Goal: Task Accomplishment & Management: Manage account settings

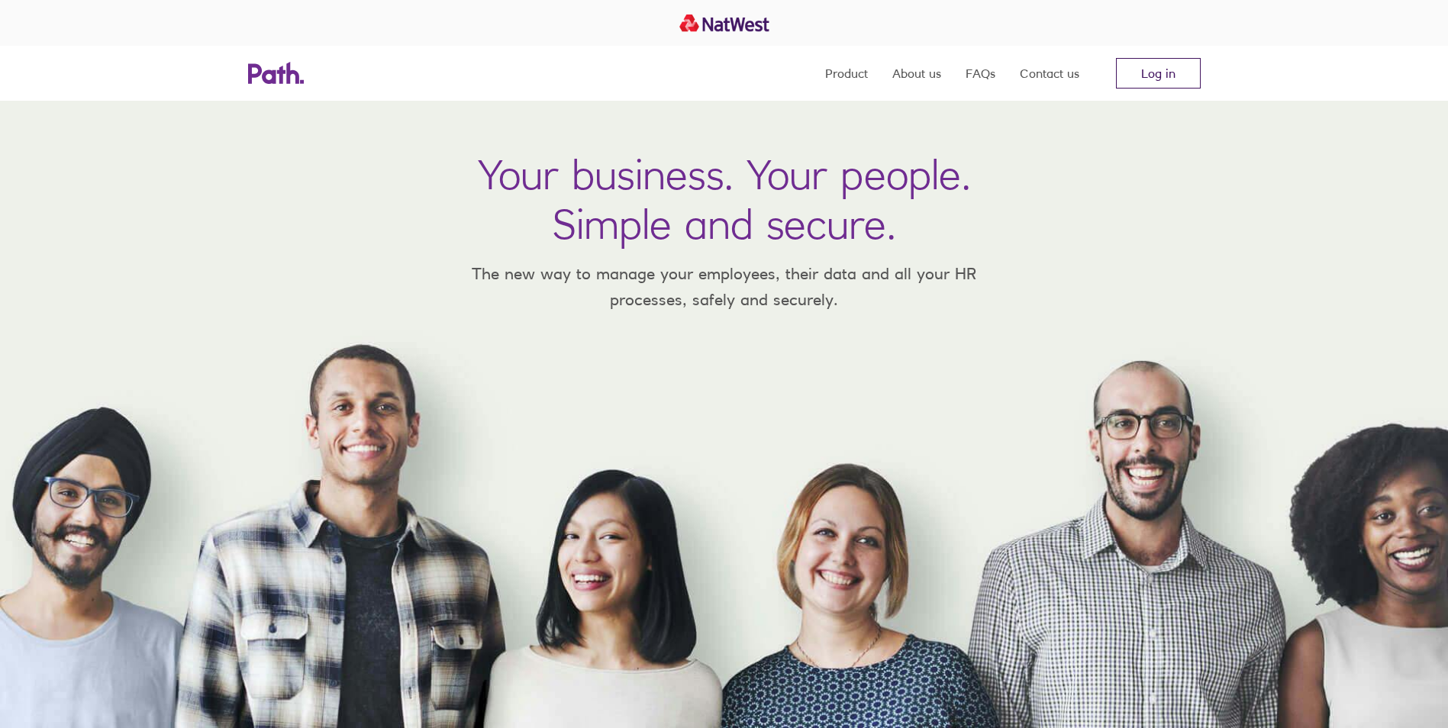
drag, startPoint x: 0, startPoint y: 0, endPoint x: 1146, endPoint y: 76, distance: 1148.2
click at [1146, 76] on link "Log in" at bounding box center [1158, 73] width 85 height 31
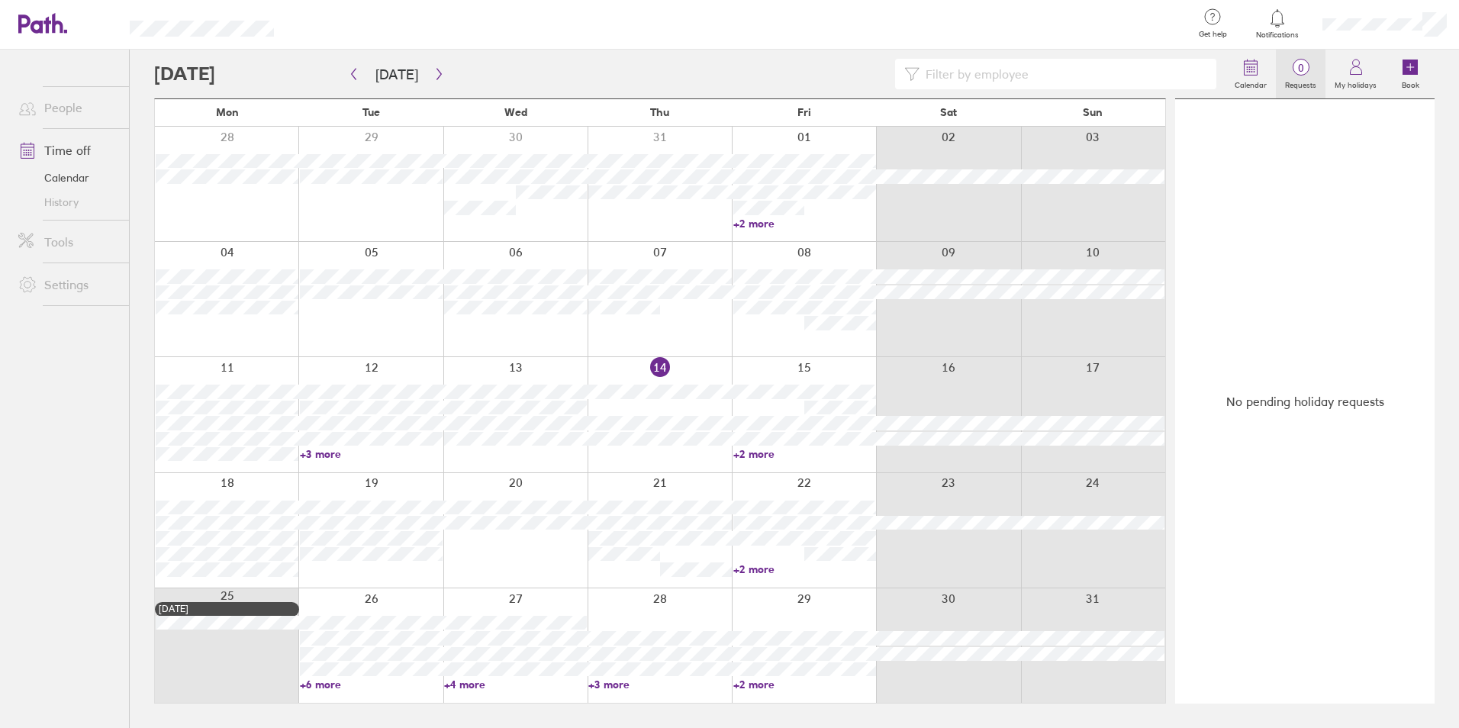
click at [1295, 80] on label "Requests" at bounding box center [1301, 83] width 50 height 14
click at [1302, 72] on span "0" at bounding box center [1301, 68] width 50 height 12
click at [1300, 76] on label "Requests" at bounding box center [1301, 83] width 50 height 14
click at [333, 453] on link "+3 more" at bounding box center [371, 454] width 143 height 14
click at [271, 369] on div at bounding box center [226, 414] width 143 height 114
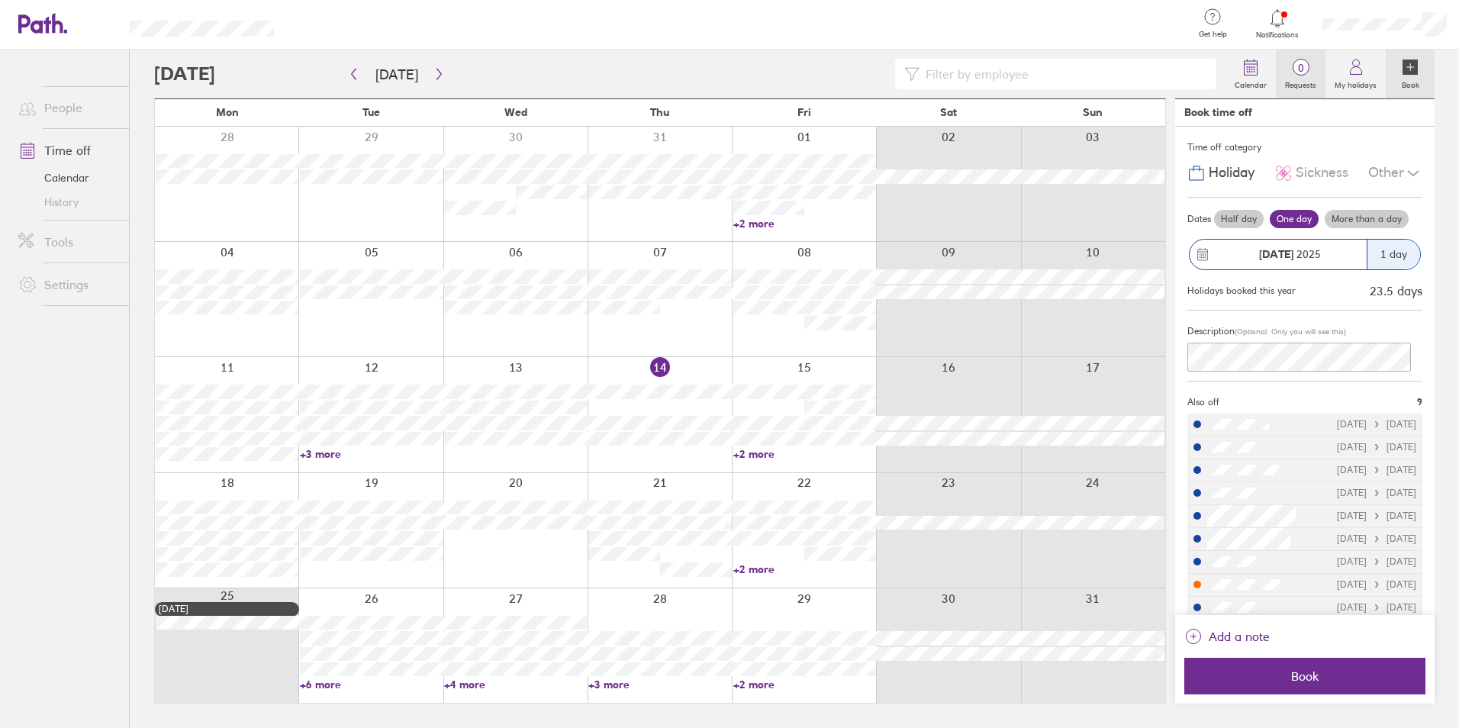
click at [1295, 68] on span "0" at bounding box center [1301, 68] width 50 height 12
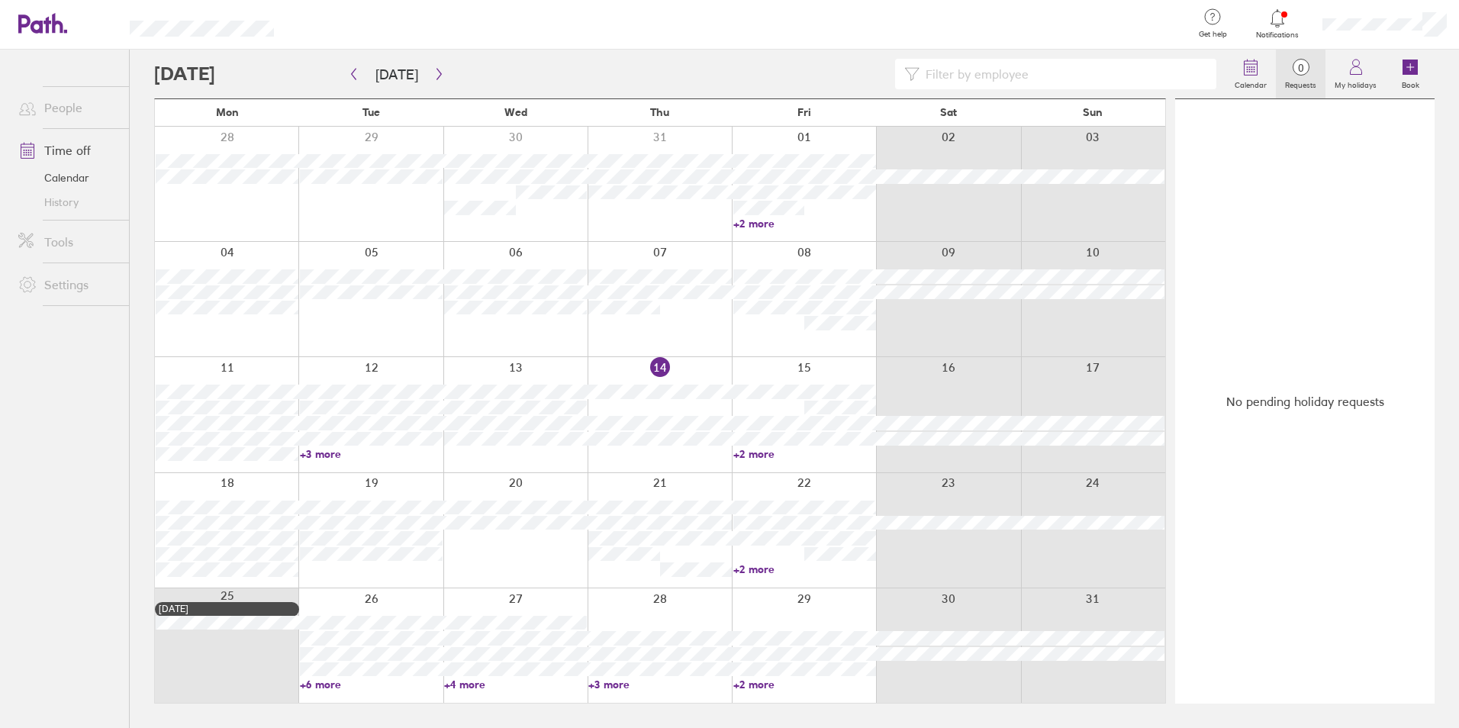
click at [320, 450] on link "+3 more" at bounding box center [371, 454] width 143 height 14
click at [280, 356] on div "11 12 13 14 15 16 17 +3 more +2 more" at bounding box center [660, 413] width 1011 height 115
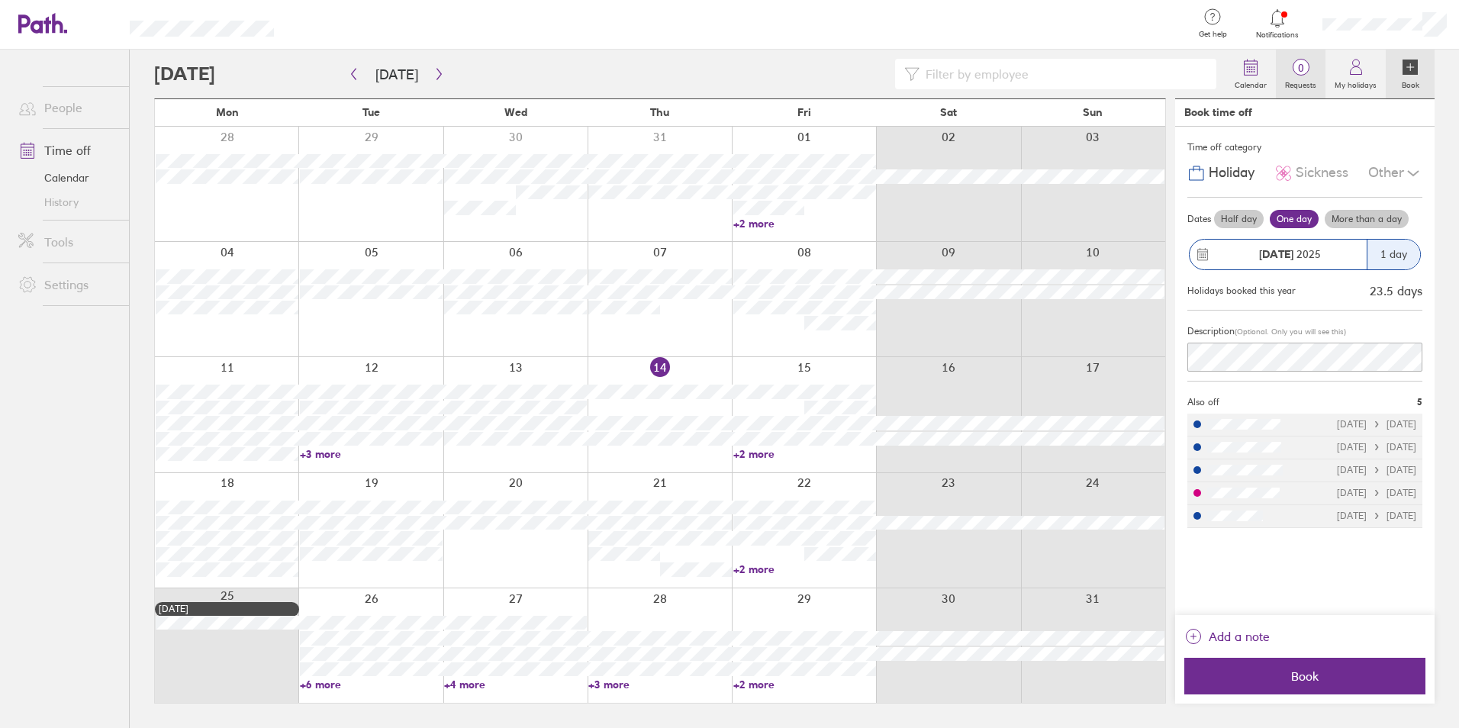
drag, startPoint x: 1305, startPoint y: 68, endPoint x: 1295, endPoint y: 98, distance: 31.6
click at [1305, 69] on span "0" at bounding box center [1301, 68] width 50 height 12
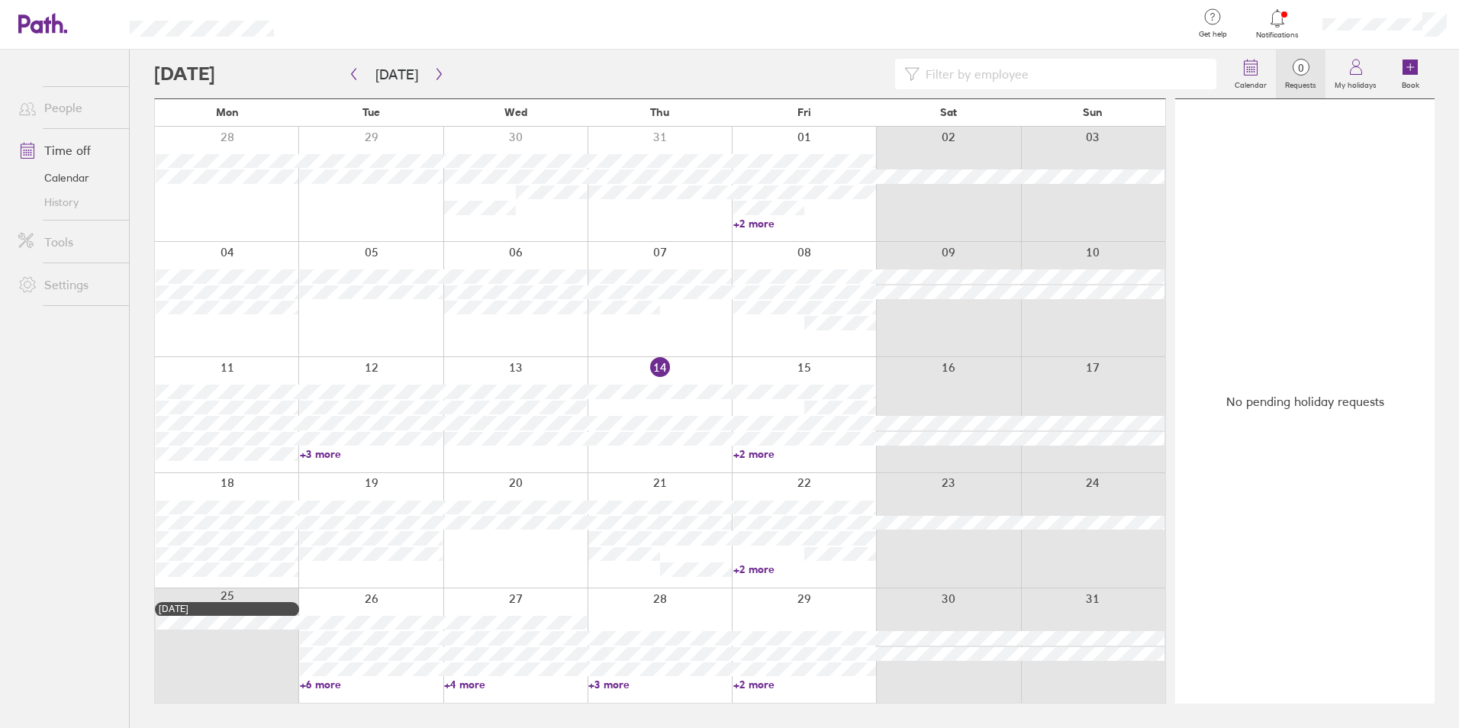
click at [1304, 75] on circle at bounding box center [1301, 68] width 16 height 16
click at [1299, 69] on span "0" at bounding box center [1301, 68] width 50 height 12
click at [1243, 75] on icon at bounding box center [1251, 67] width 18 height 18
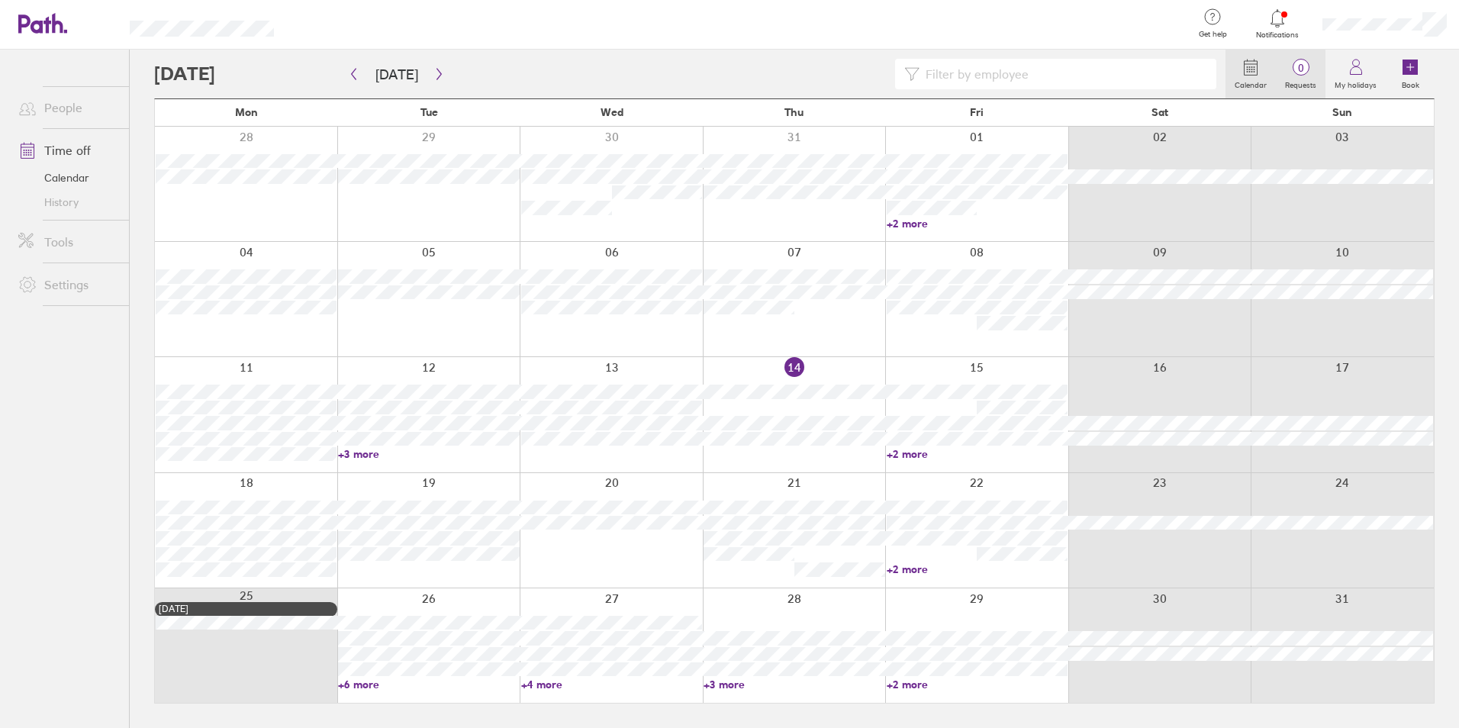
click at [1295, 67] on span "0" at bounding box center [1301, 68] width 50 height 12
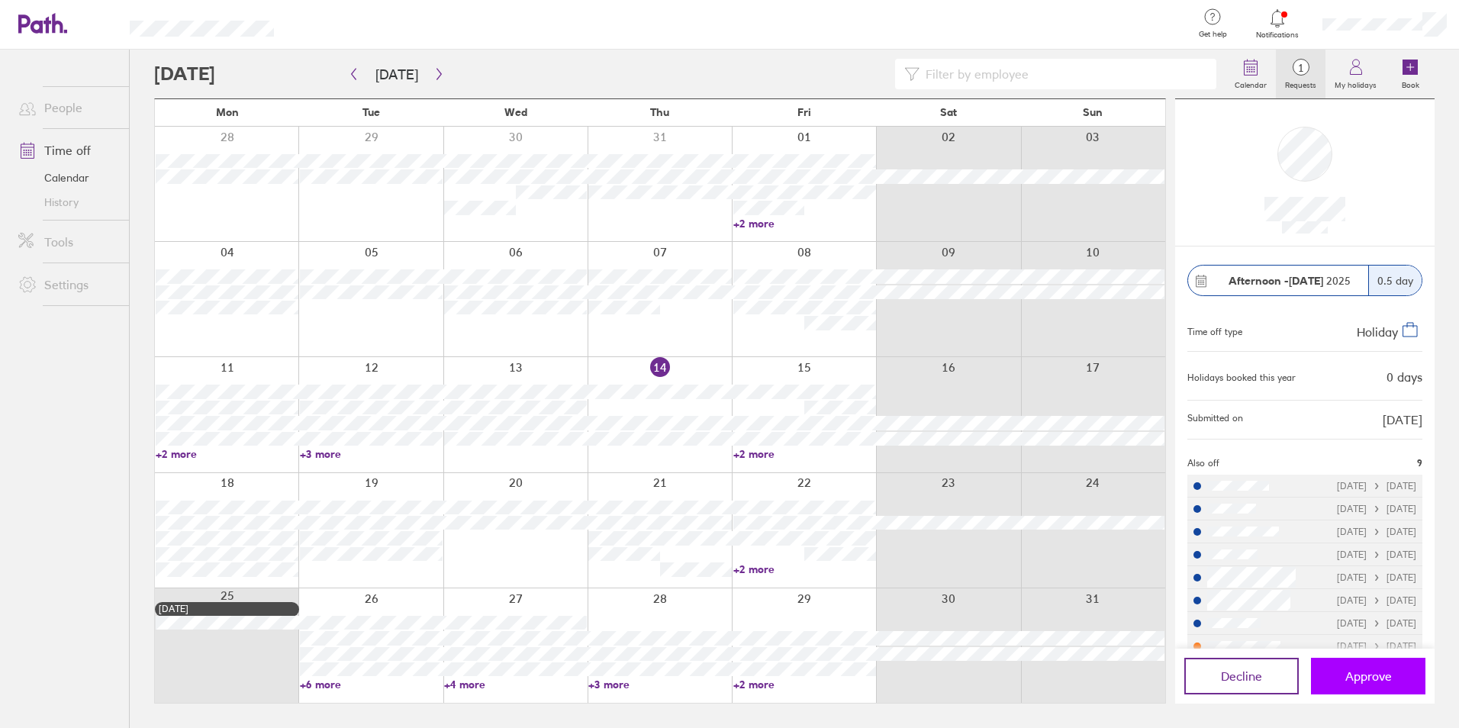
click at [1377, 676] on span "Approve" at bounding box center [1369, 676] width 47 height 14
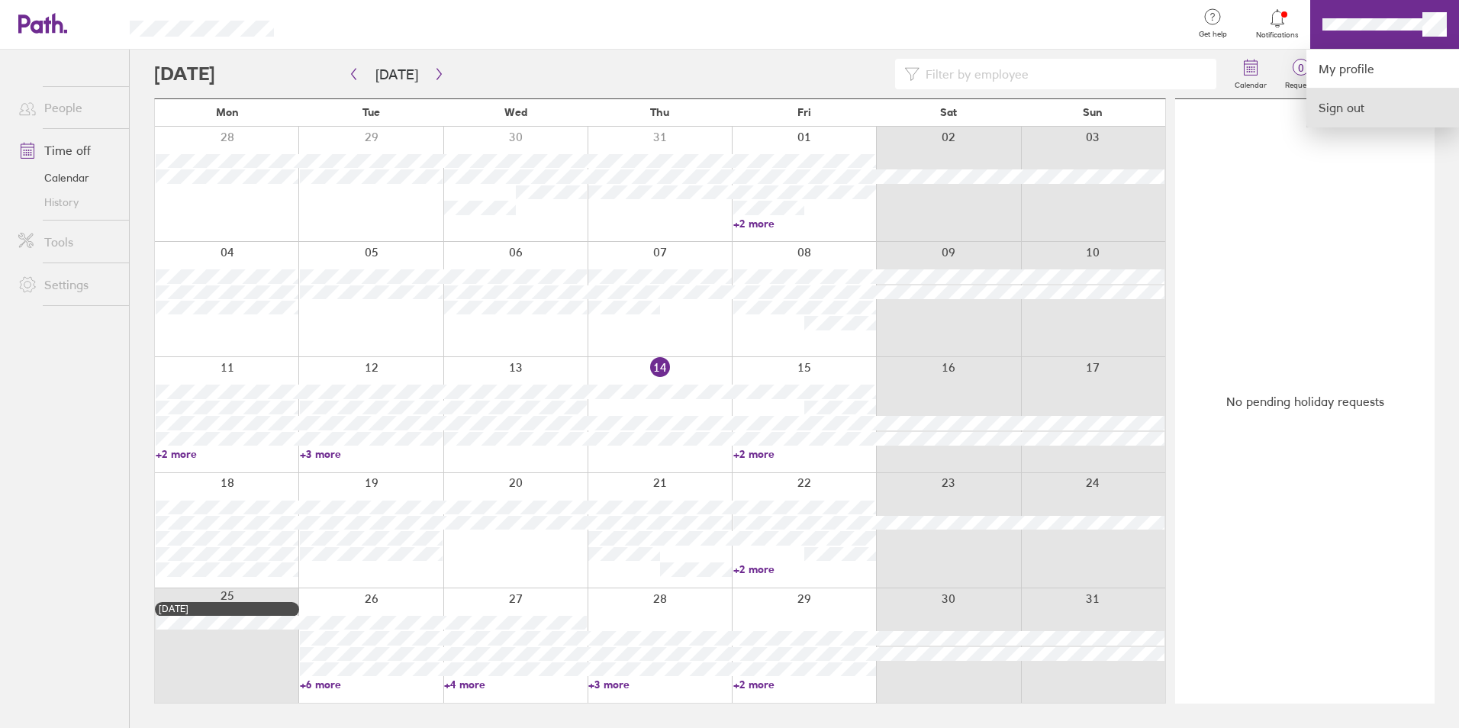
click at [1342, 106] on link "Sign out" at bounding box center [1383, 108] width 153 height 38
